Goal: Task Accomplishment & Management: Manage account settings

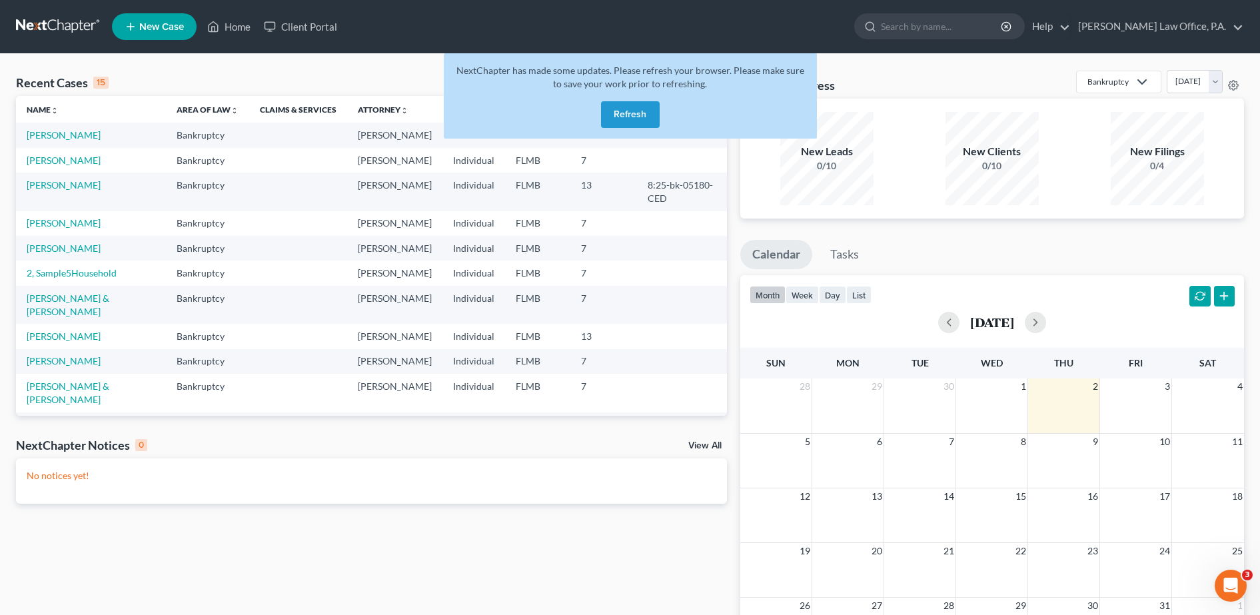
click at [636, 113] on button "Refresh" at bounding box center [630, 114] width 59 height 27
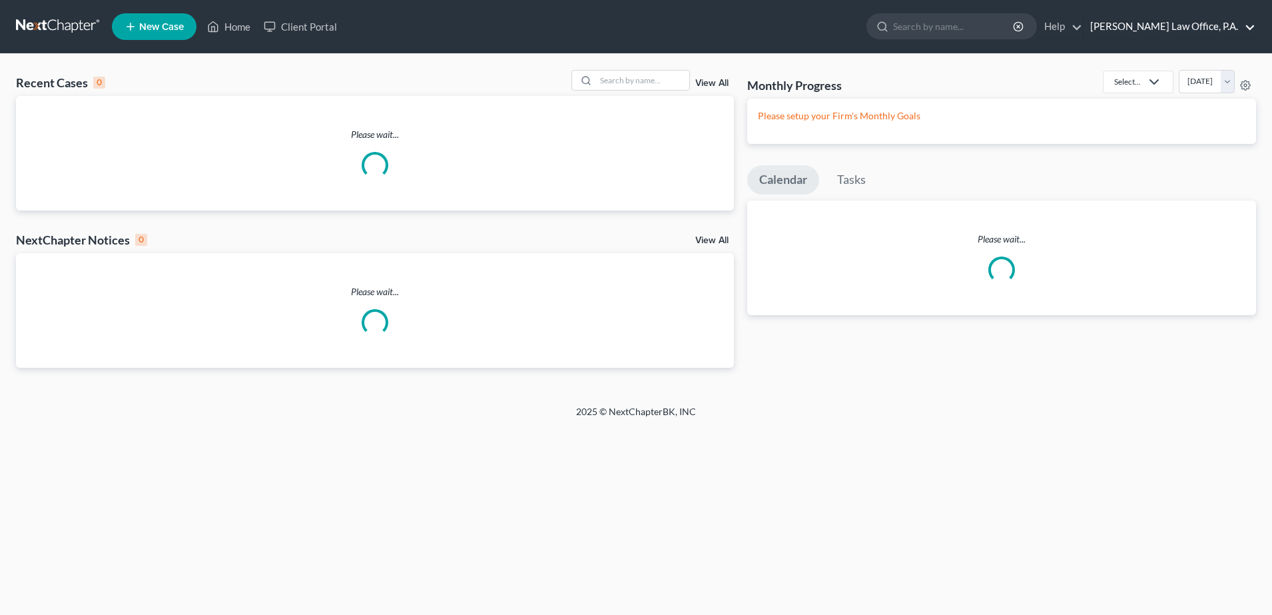
click at [1243, 28] on link "Standley Law Office, P.A." at bounding box center [1170, 27] width 172 height 24
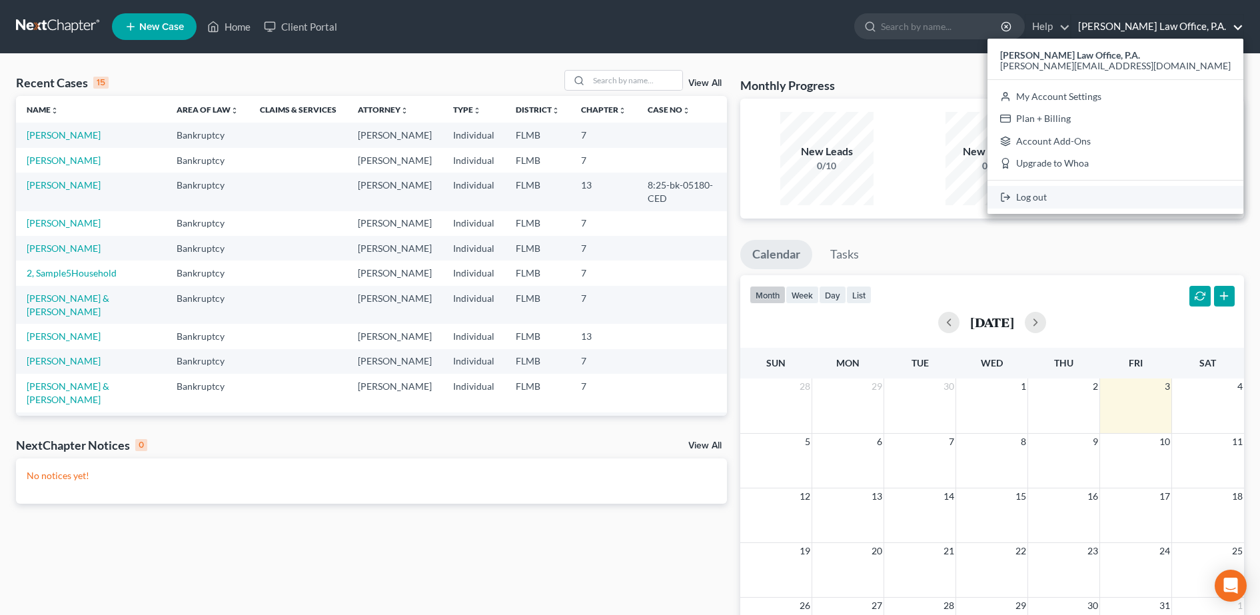
click at [1147, 203] on link "Log out" at bounding box center [1115, 197] width 256 height 23
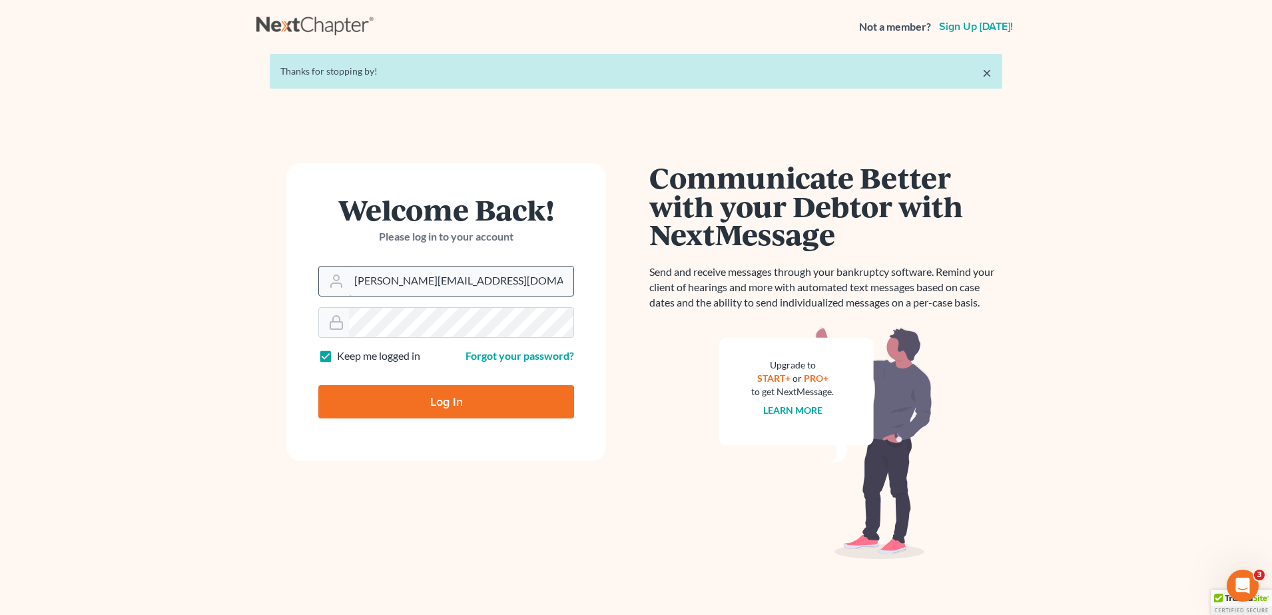
click at [480, 268] on input "[PERSON_NAME][EMAIL_ADDRESS][DOMAIN_NAME]" at bounding box center [461, 280] width 225 height 29
type input "[EMAIL_ADDRESS][DOMAIN_NAME]"
click at [453, 400] on input "Log In" at bounding box center [446, 401] width 256 height 33
type input "Thinking..."
